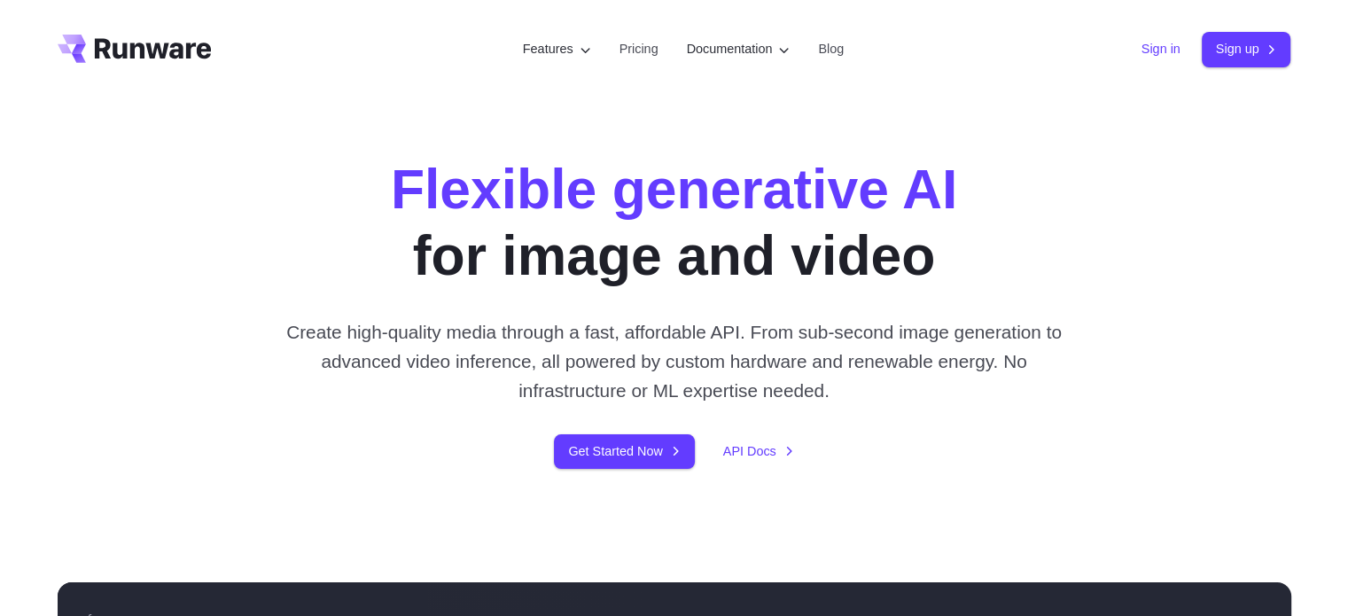
click at [1162, 52] on link "Sign in" at bounding box center [1160, 49] width 39 height 20
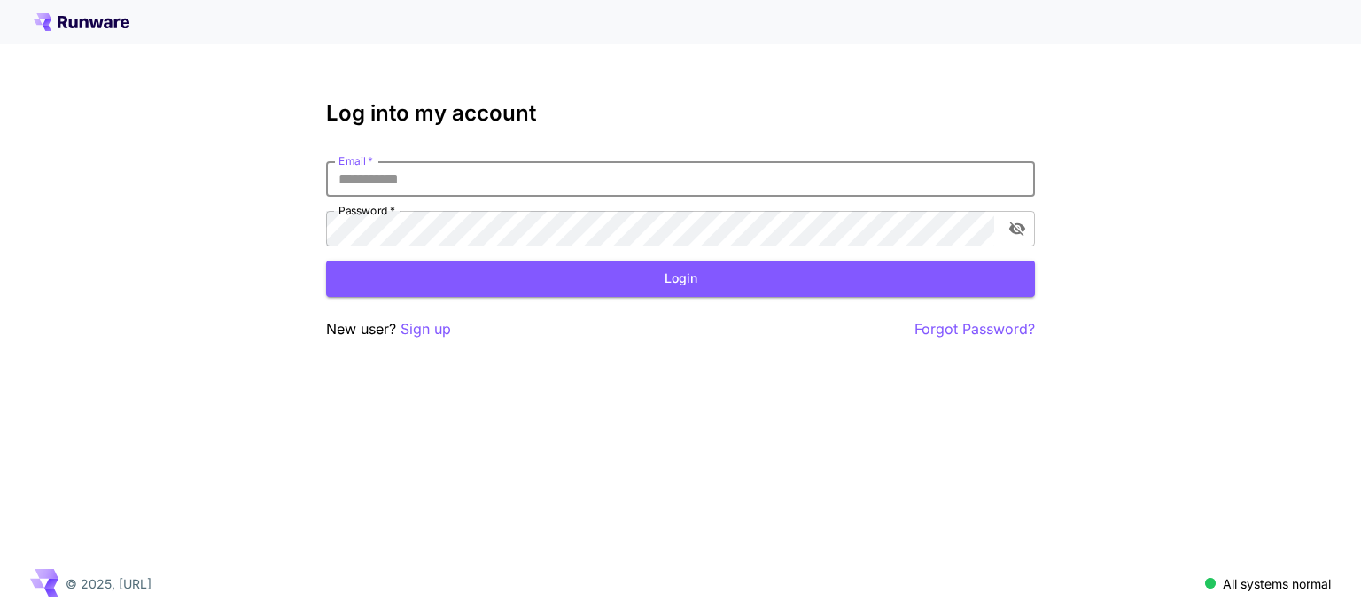
click at [633, 171] on input "Email   *" at bounding box center [680, 178] width 709 height 35
type input "**********"
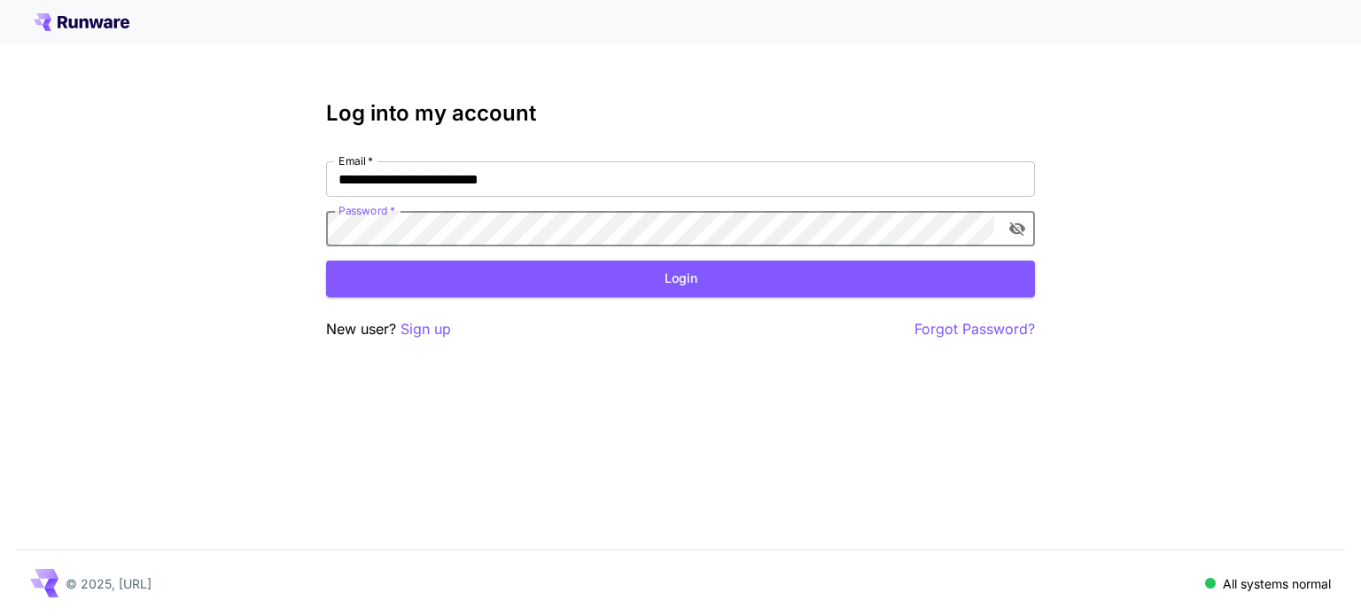
click at [1018, 227] on icon "toggle password visibility" at bounding box center [1017, 229] width 16 height 14
click at [1018, 227] on icon "toggle password visibility" at bounding box center [1017, 229] width 16 height 12
click at [924, 274] on button "Login" at bounding box center [680, 279] width 709 height 36
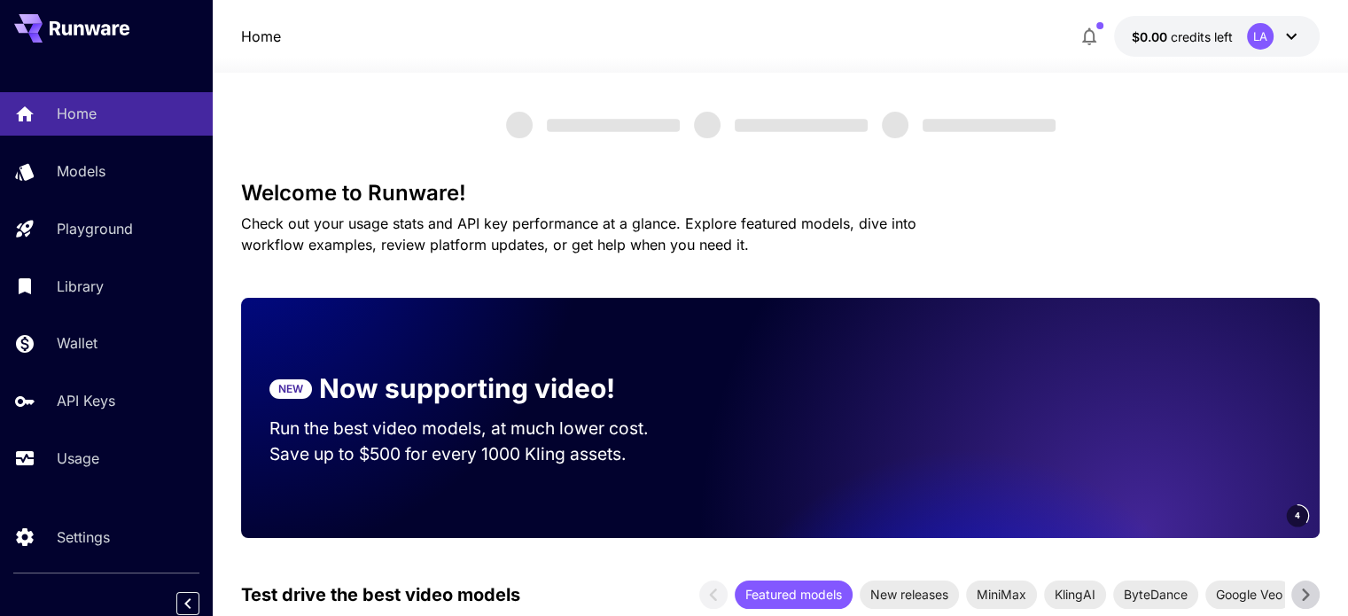
click at [1259, 48] on div "LA" at bounding box center [1260, 36] width 27 height 27
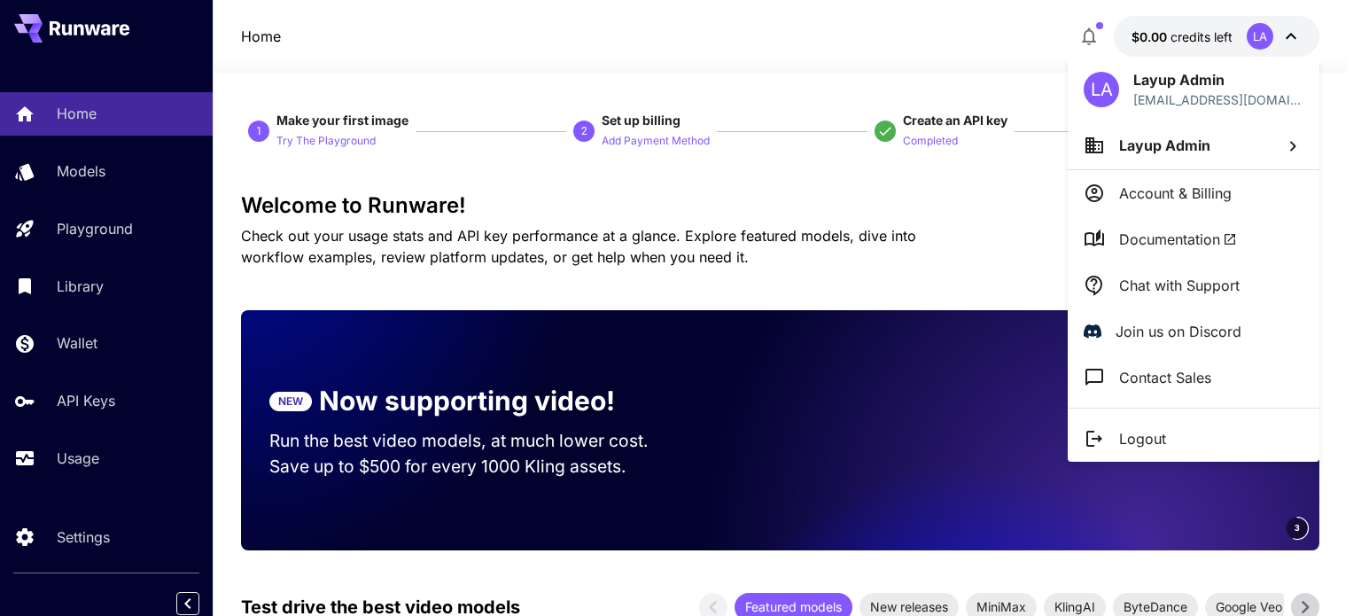
click at [952, 239] on div at bounding box center [680, 308] width 1361 height 616
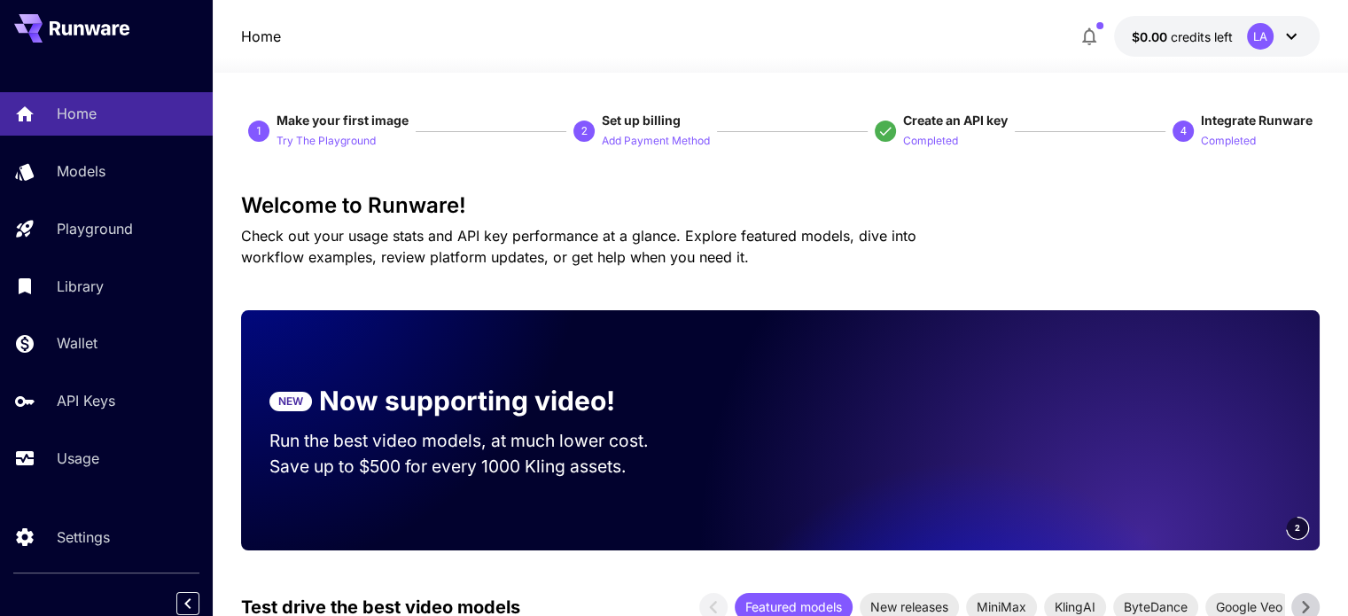
click at [77, 368] on div "Home Models Playground Library Wallet API Keys Usage" at bounding box center [106, 285] width 213 height 387
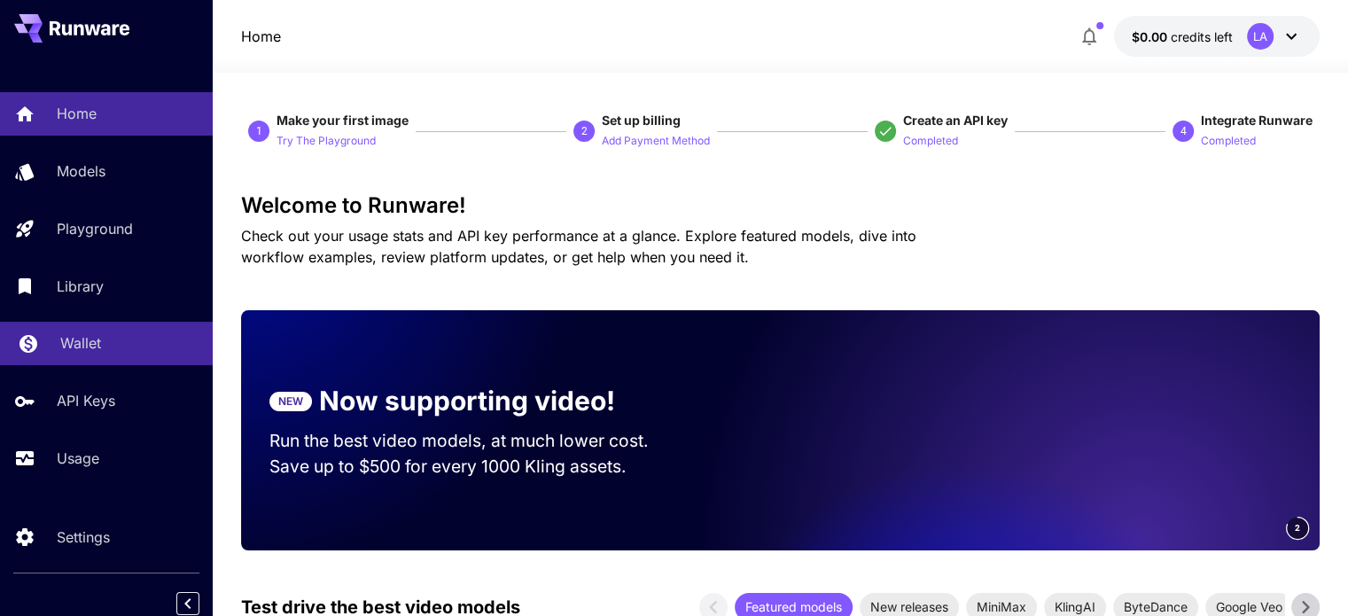
click at [82, 361] on link "Wallet" at bounding box center [106, 343] width 213 height 43
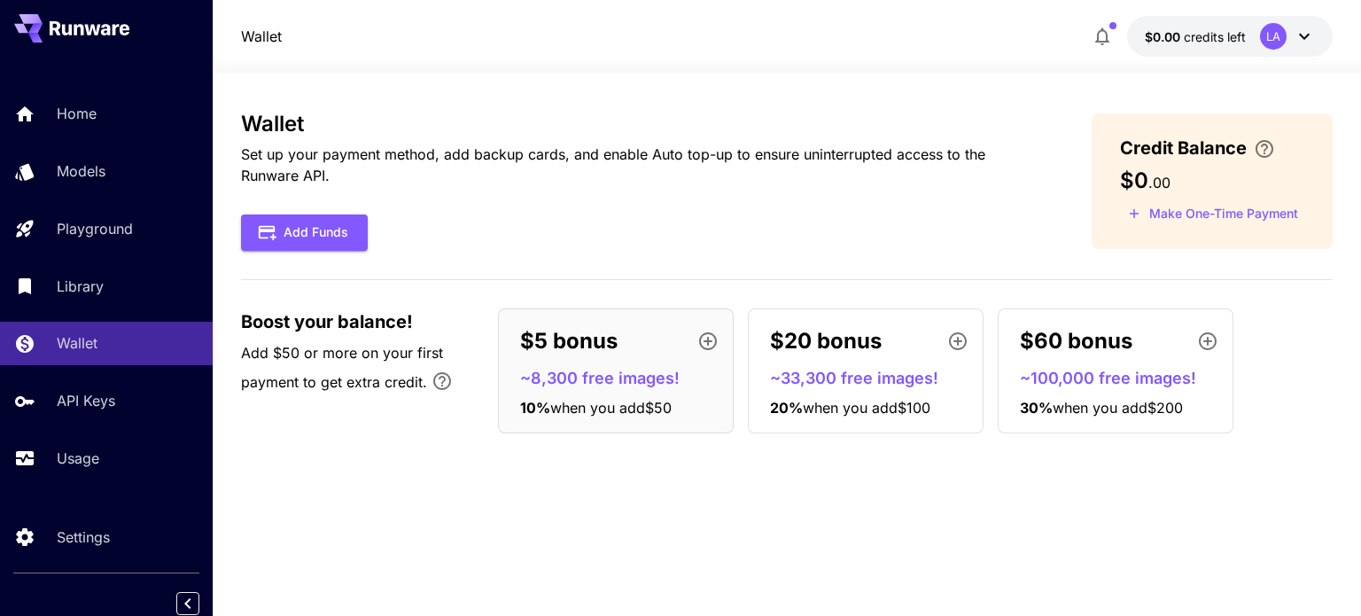
click at [1309, 38] on icon at bounding box center [1304, 36] width 21 height 21
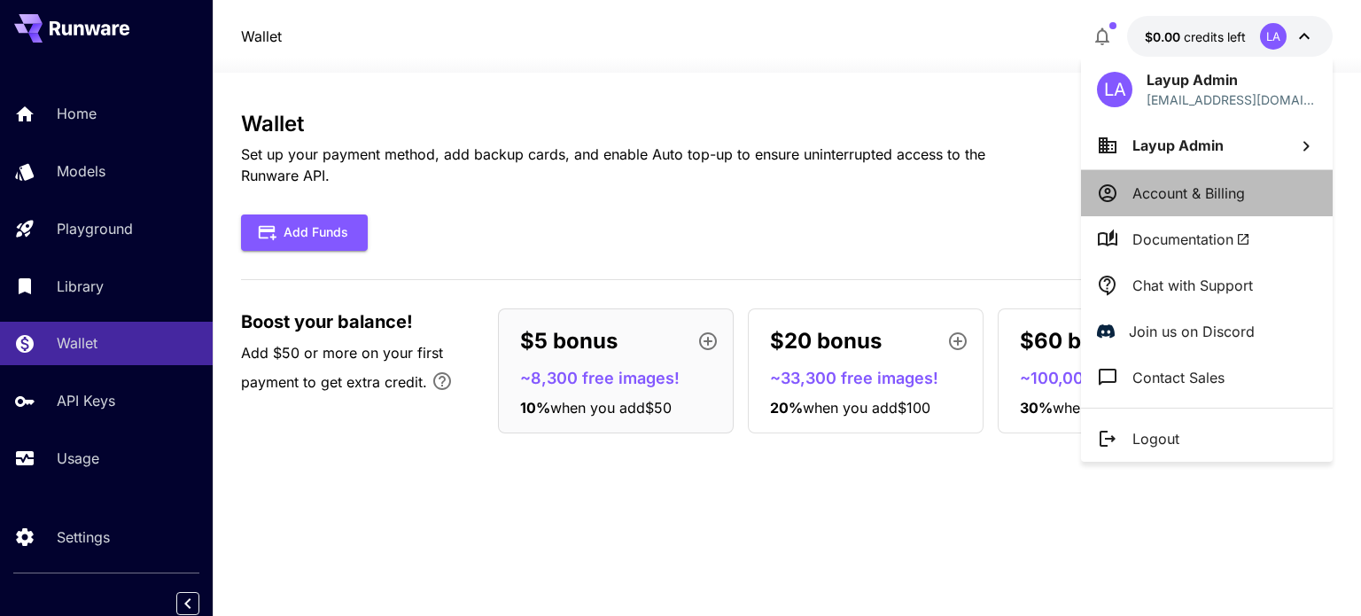
click at [1255, 191] on li "Account & Billing" at bounding box center [1207, 193] width 252 height 46
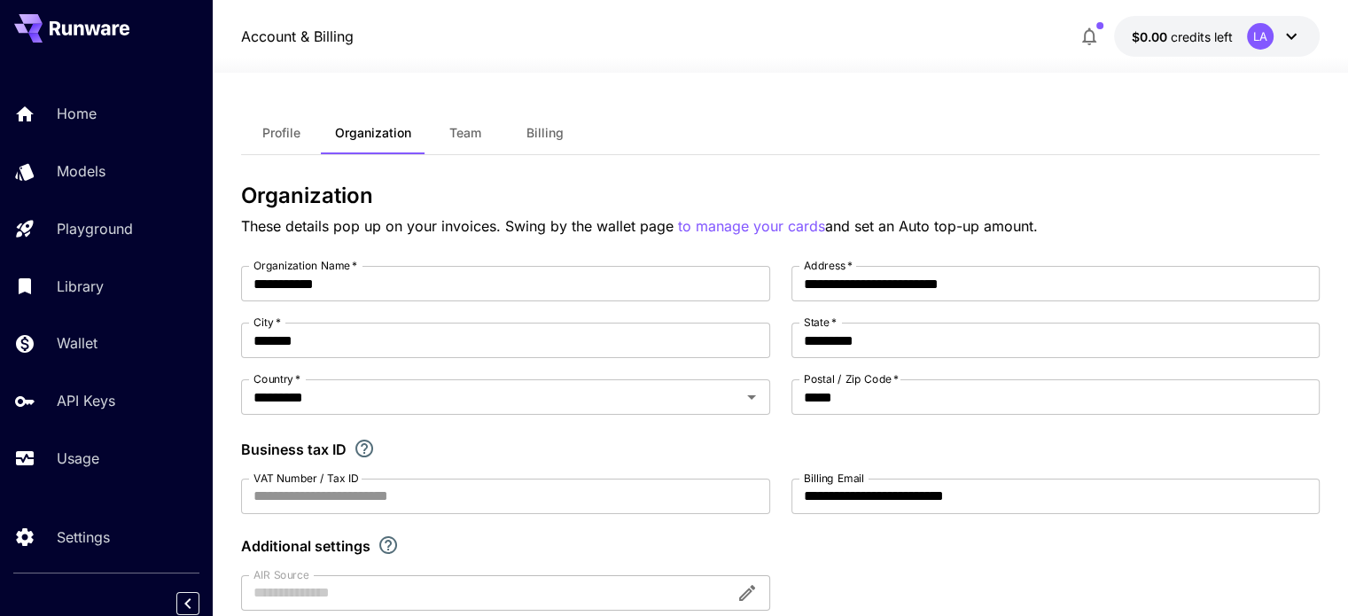
click at [564, 147] on button "Billing" at bounding box center [545, 133] width 80 height 43
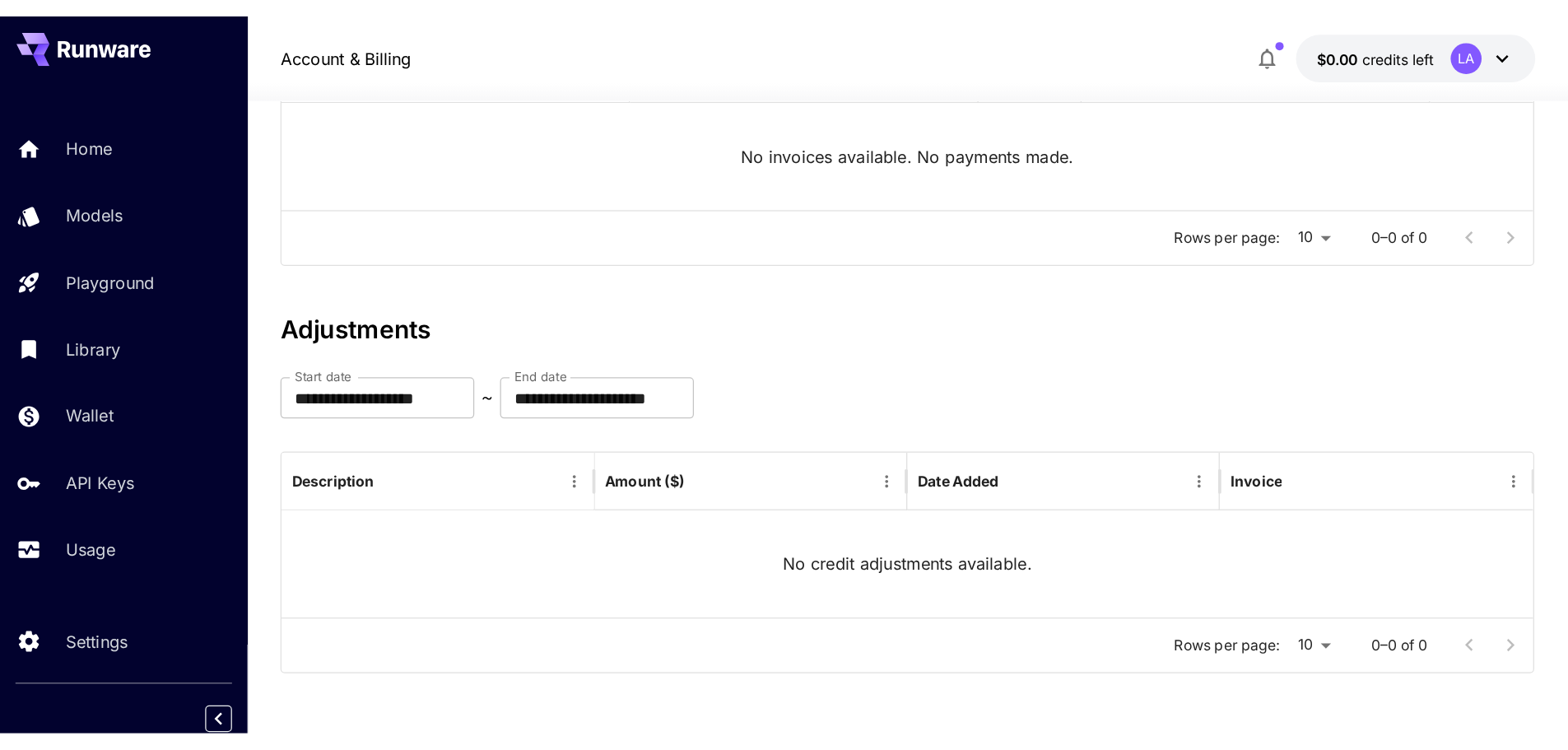
scroll to position [81, 0]
